Goal: Task Accomplishment & Management: Manage account settings

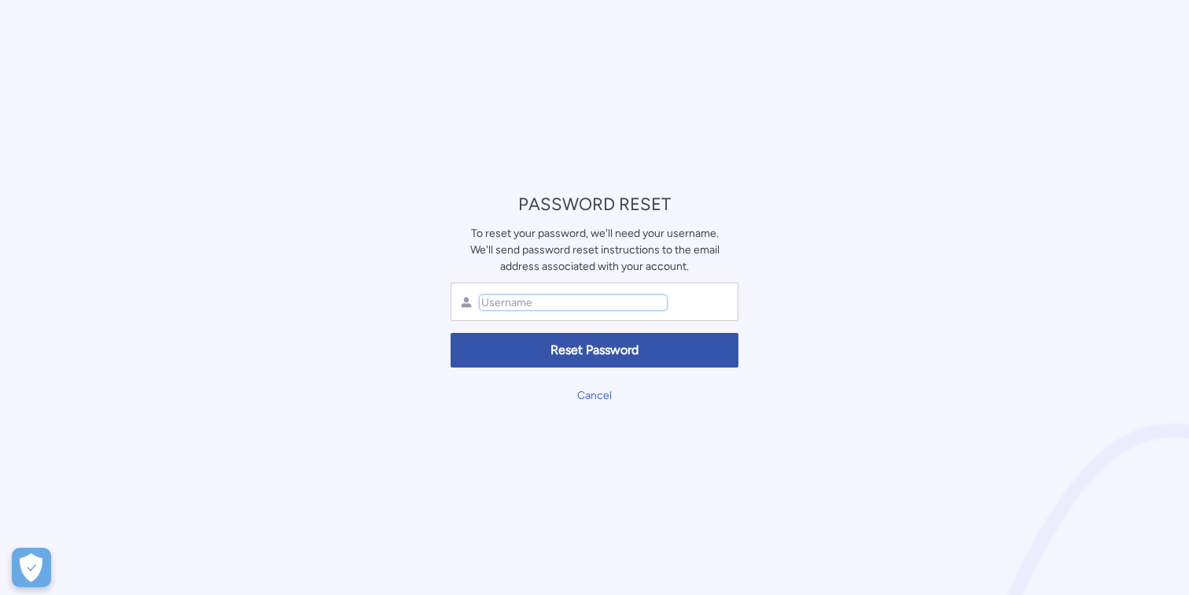
click at [629, 301] on input "text" at bounding box center [573, 302] width 187 height 15
type input "[EMAIL_ADDRESS][DOMAIN_NAME]"
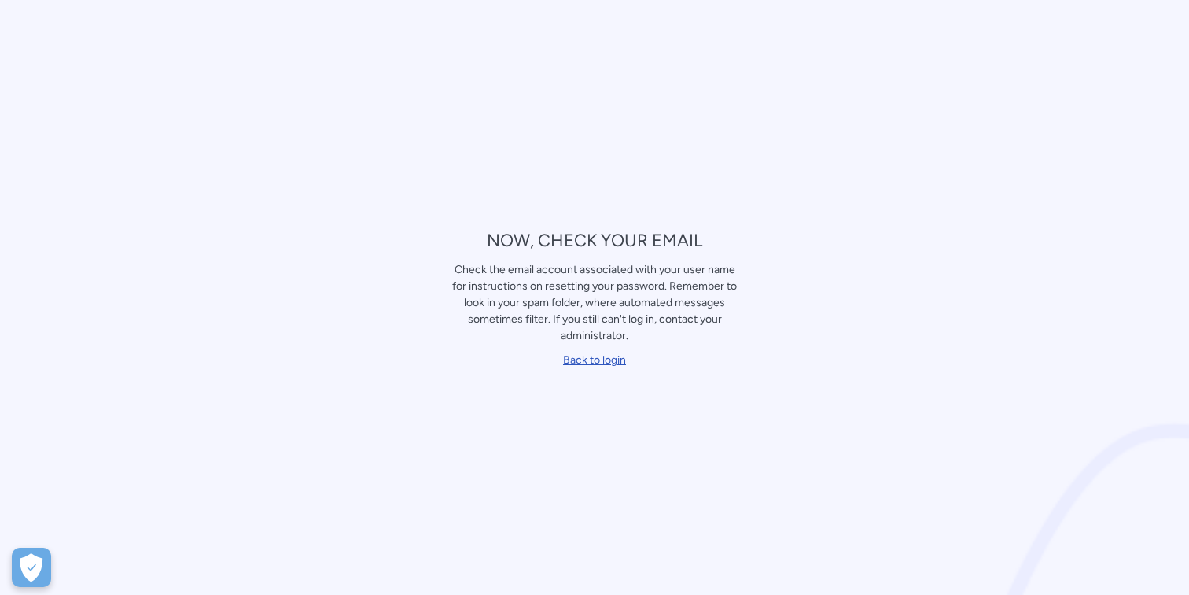
click at [605, 355] on link "Back to login" at bounding box center [594, 359] width 63 height 13
